Goal: Communication & Community: Answer question/provide support

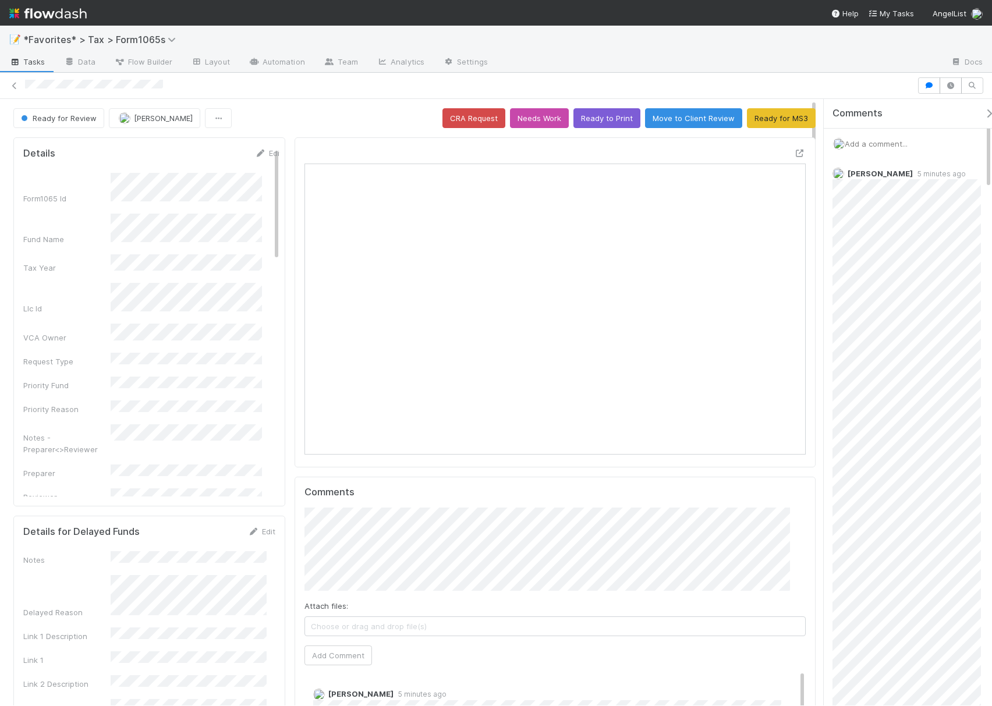
scroll to position [225, 474]
click at [794, 148] on div at bounding box center [800, 153] width 12 height 12
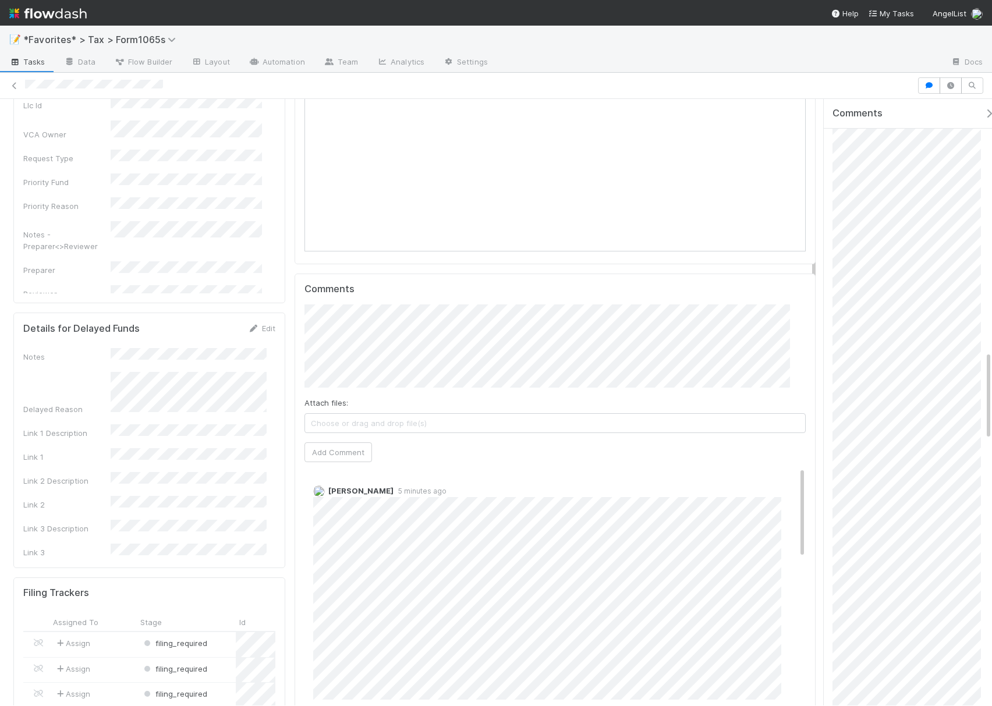
scroll to position [285, 0]
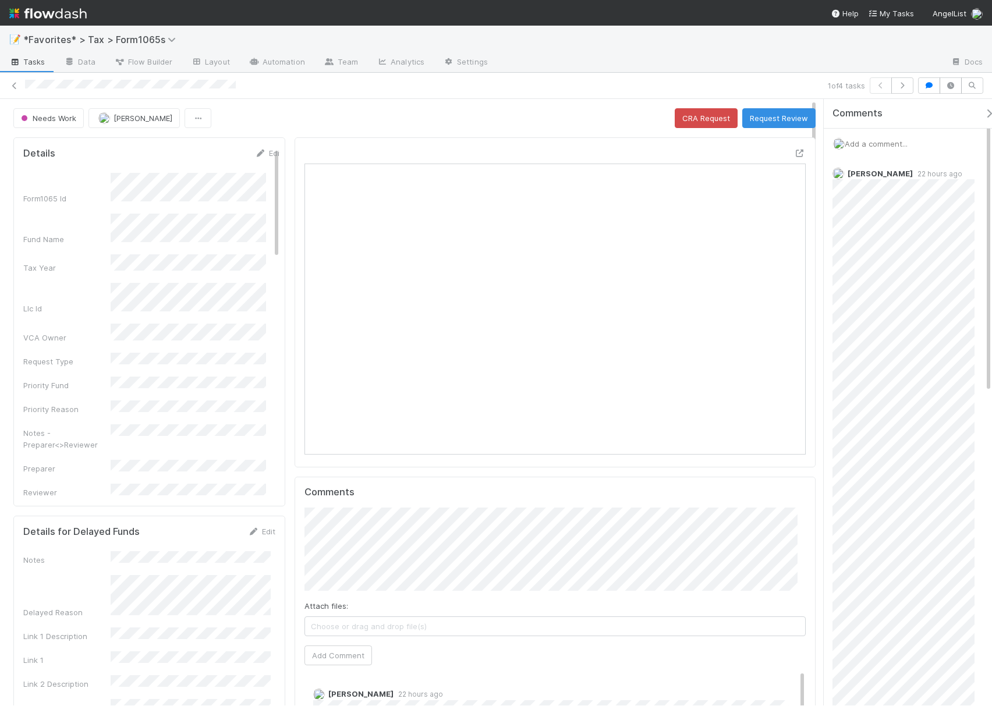
click at [871, 144] on span "Add a comment..." at bounding box center [876, 143] width 63 height 9
click at [776, 56] on div at bounding box center [719, 63] width 444 height 19
click at [550, 77] on div "1 of 4 tasks" at bounding box center [496, 86] width 992 height 26
click at [867, 144] on span "Add a comment..." at bounding box center [876, 143] width 63 height 9
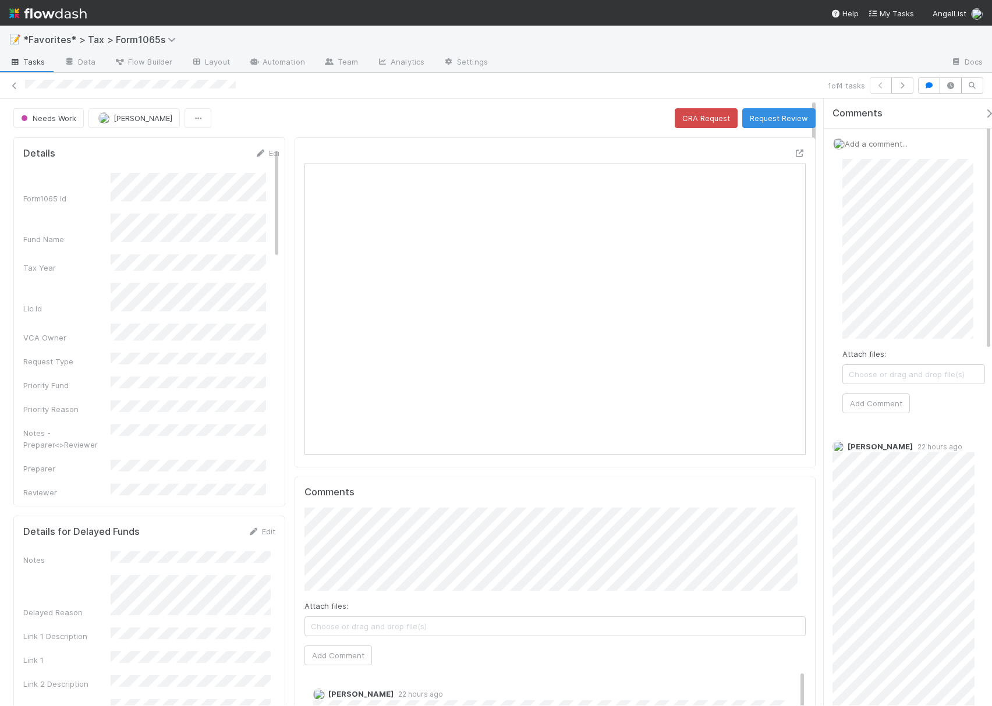
scroll to position [77, 0]
click at [920, 323] on span "Choose or drag and drop file(s)" at bounding box center [913, 320] width 141 height 19
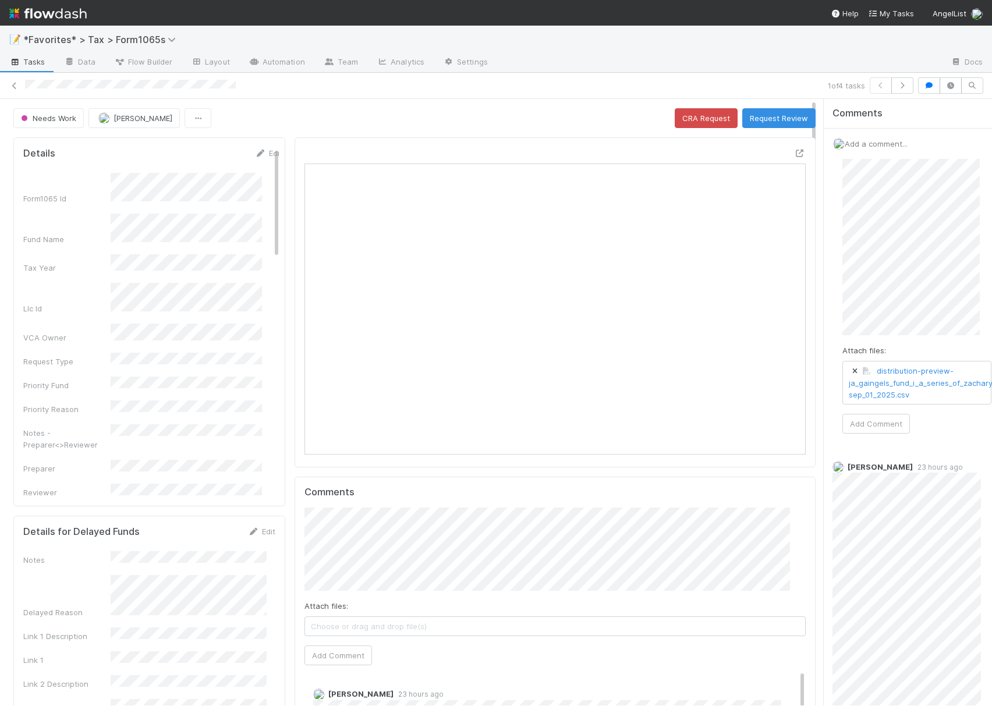
click at [849, 371] on icon at bounding box center [855, 371] width 12 height 7
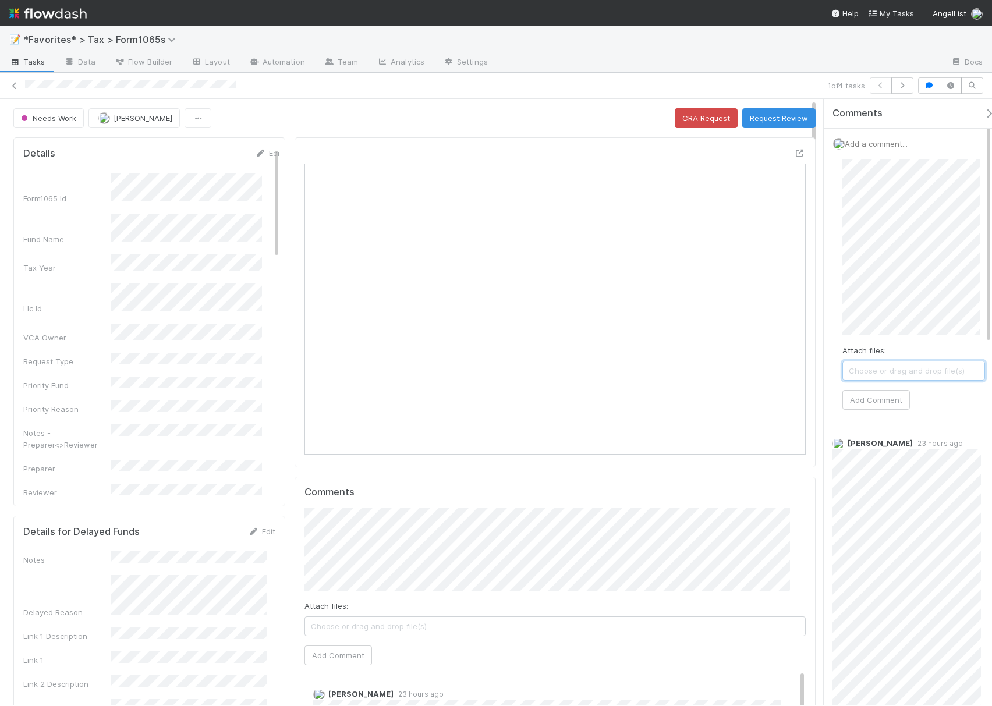
scroll to position [225, 482]
click at [977, 411] on div "Attach files: Choose or drag and drop file(s) Add Comment" at bounding box center [913, 298] width 161 height 296
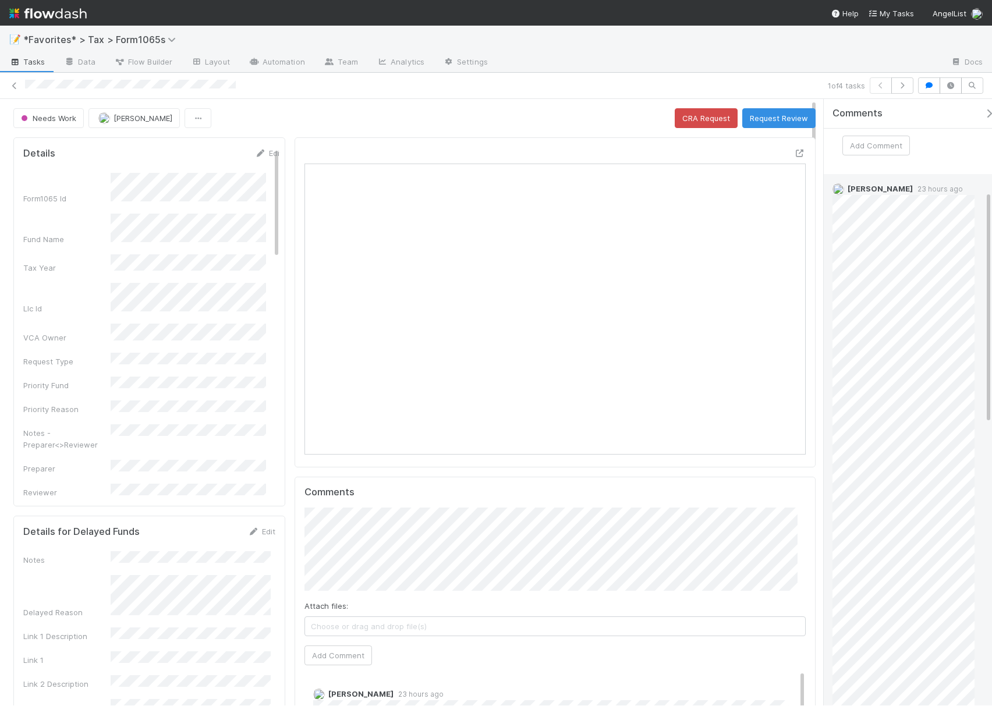
scroll to position [0, 0]
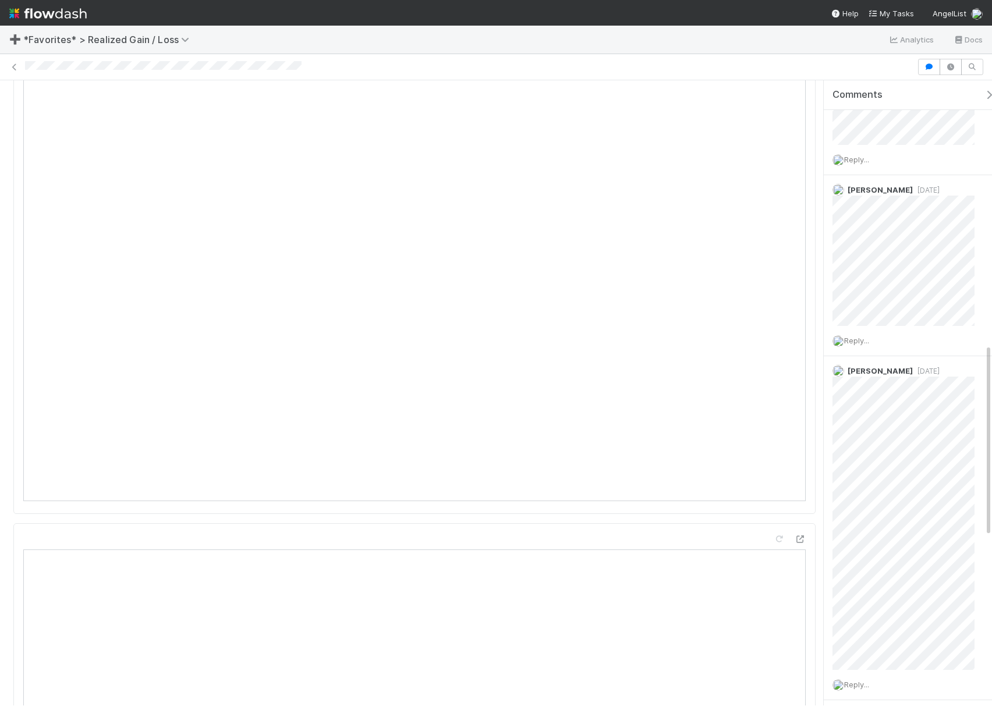
scroll to position [1397, 0]
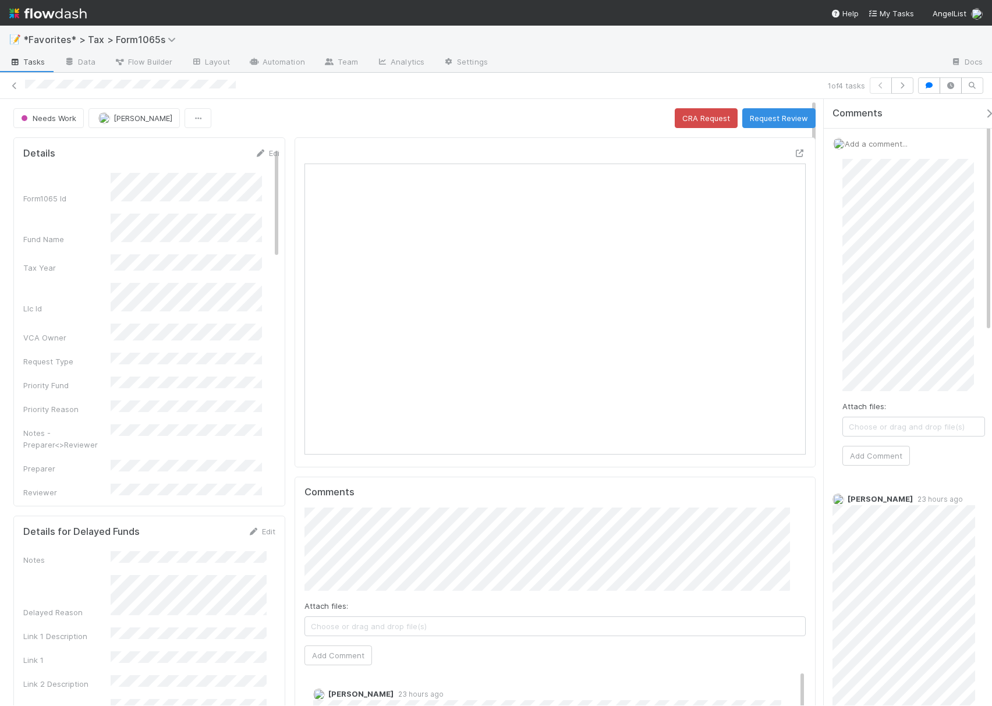
scroll to position [12, 12]
click at [940, 432] on span "Choose or drag and drop file(s)" at bounding box center [913, 426] width 141 height 19
click at [891, 465] on button "Add Comment" at bounding box center [876, 468] width 68 height 20
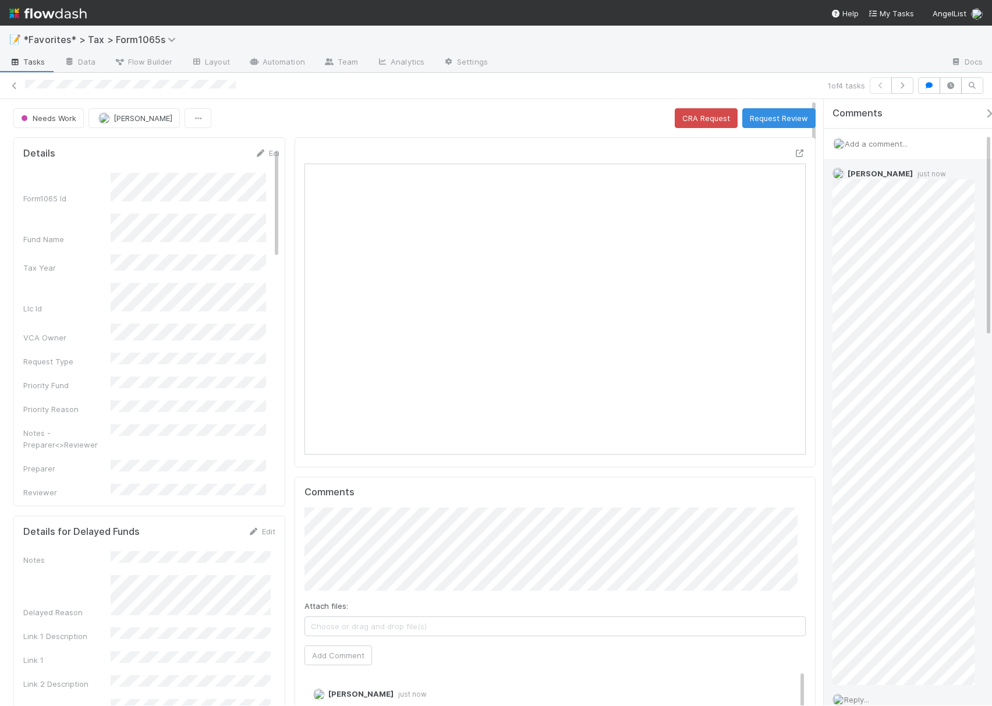
scroll to position [466, 0]
click at [858, 234] on span "Reply..." at bounding box center [856, 233] width 25 height 9
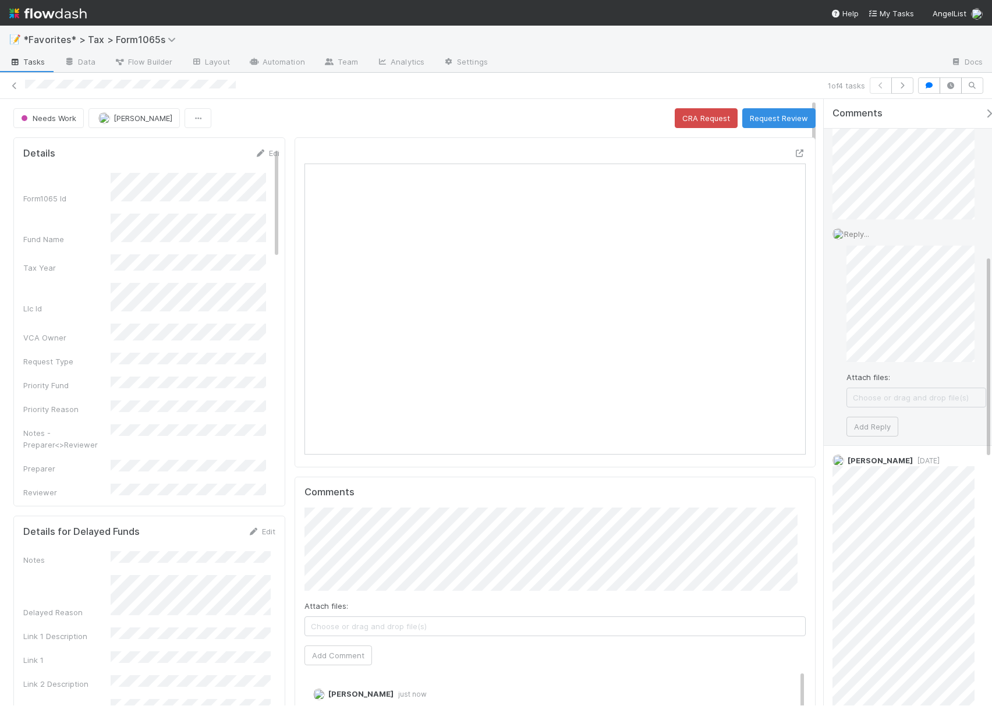
click at [916, 364] on div "Attach files: Choose or drag and drop file(s) Add Reply" at bounding box center [916, 341] width 140 height 190
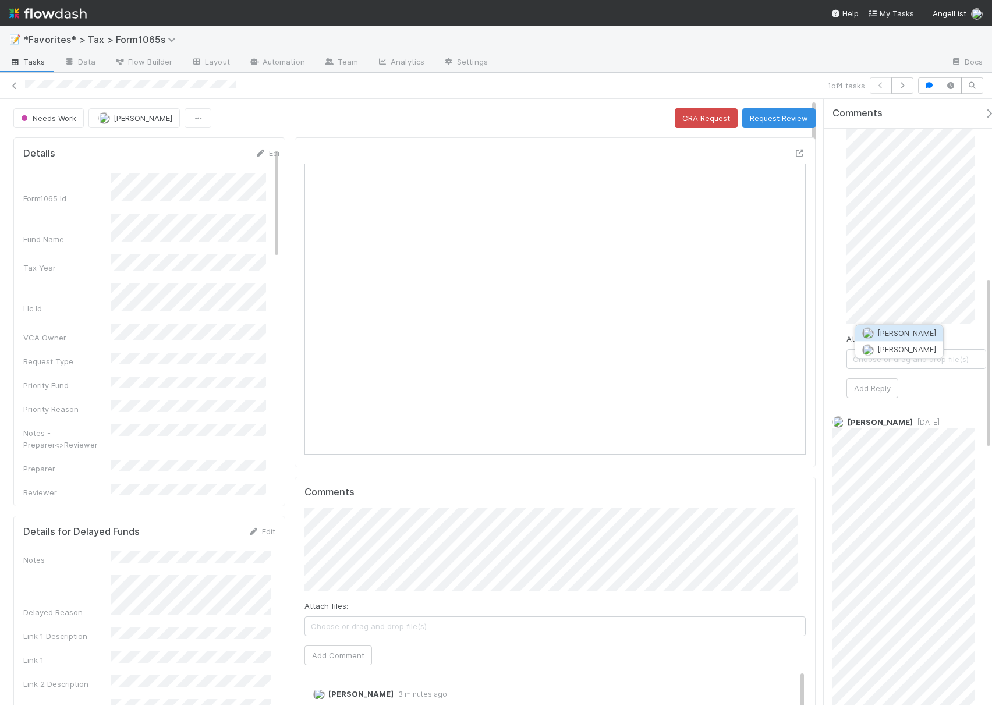
click at [878, 335] on span "[PERSON_NAME]" at bounding box center [906, 332] width 59 height 9
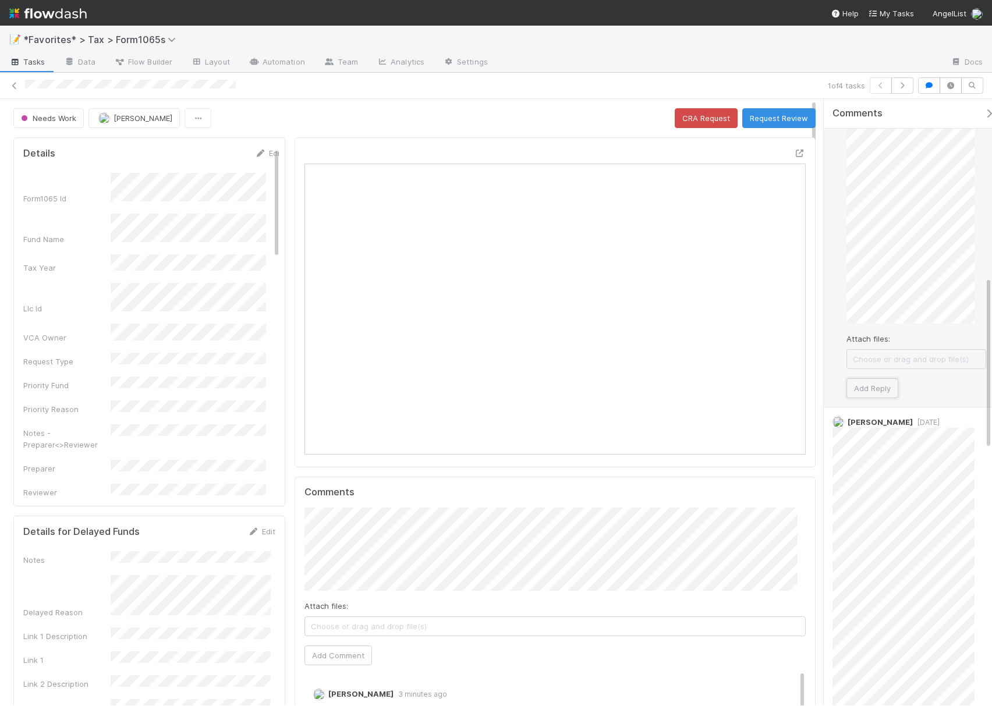
drag, startPoint x: 872, startPoint y: 385, endPoint x: 934, endPoint y: 324, distance: 87.7
click at [929, 327] on div "Attach files: Choose or drag and drop file(s) Add Reply" at bounding box center [916, 244] width 140 height 307
click at [883, 390] on button "Add Reply" at bounding box center [872, 388] width 52 height 20
click at [763, 115] on button "Request Review" at bounding box center [778, 118] width 73 height 20
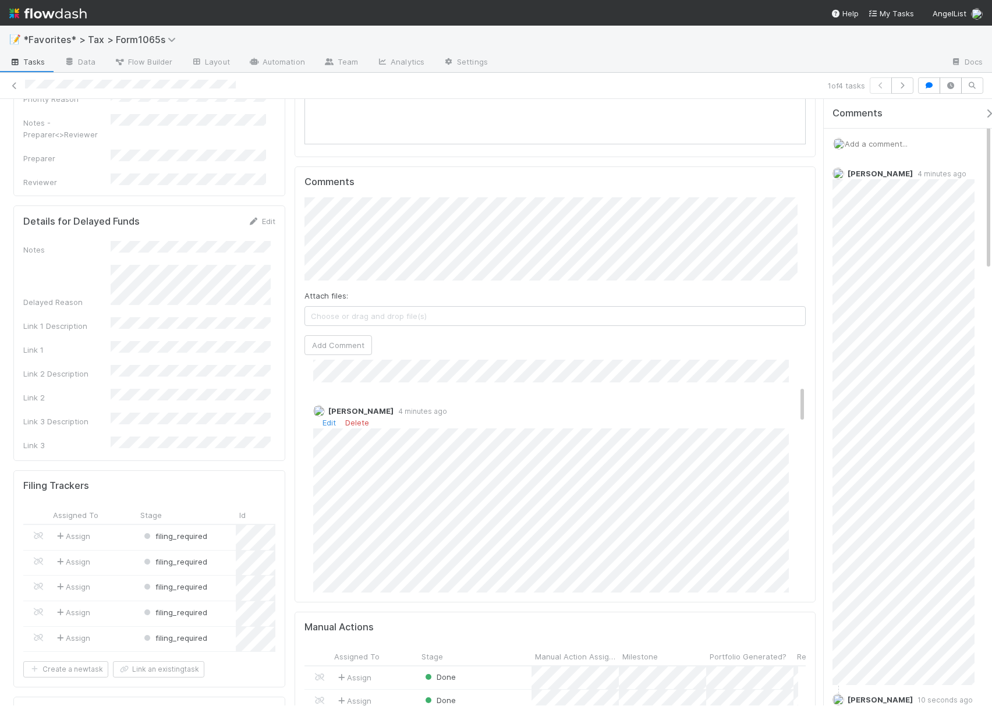
scroll to position [155, 0]
click at [325, 455] on link "Edit" at bounding box center [329, 452] width 13 height 9
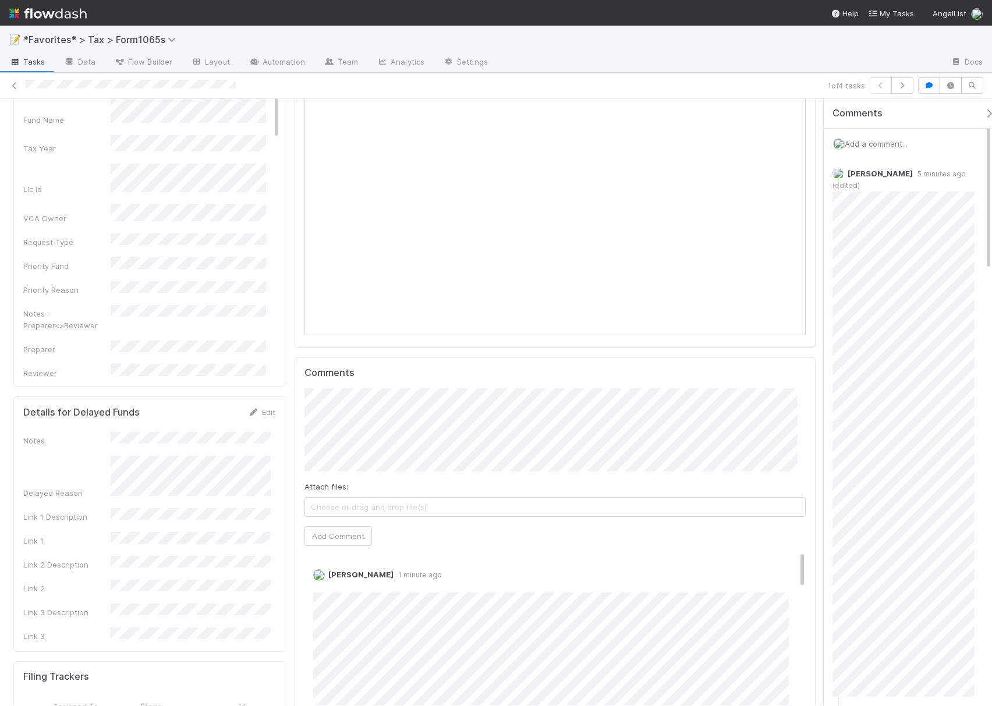
scroll to position [0, 0]
